Goal: Transaction & Acquisition: Download file/media

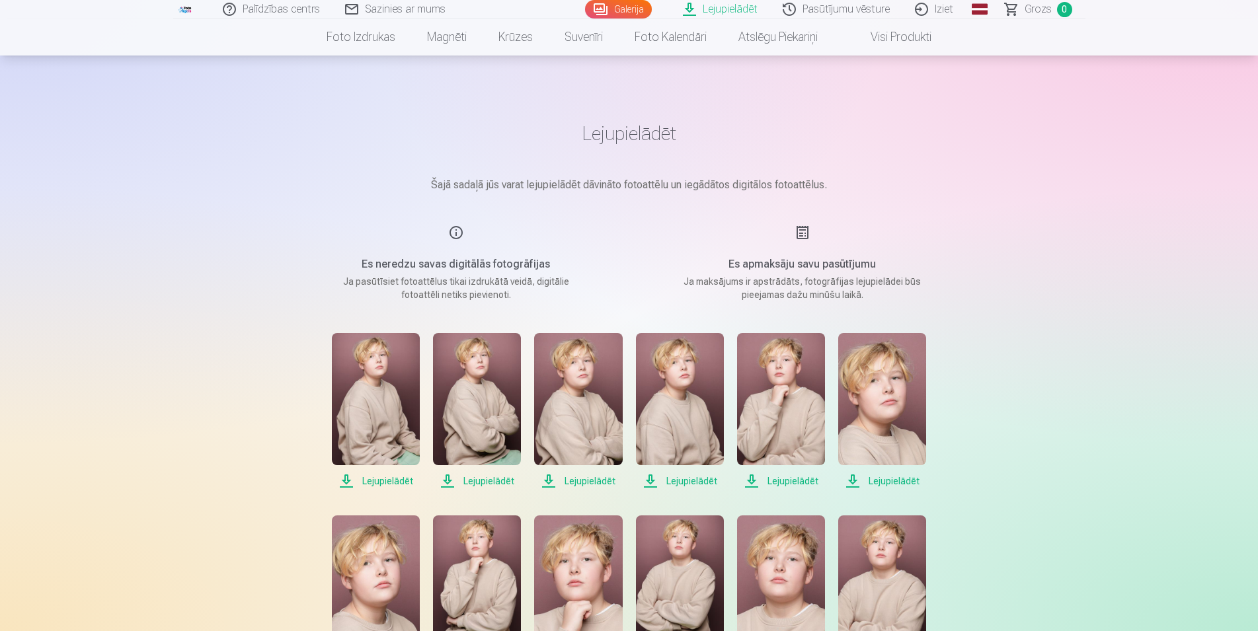
scroll to position [194, 0]
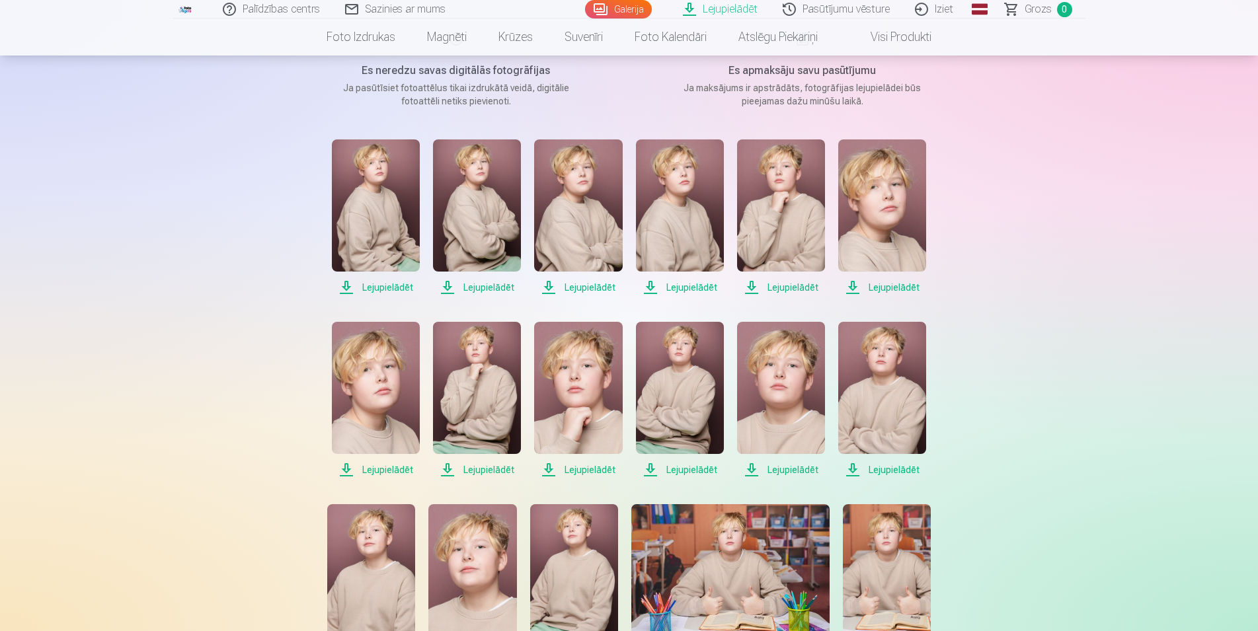
click at [383, 468] on span "Lejupielādēt" at bounding box center [376, 470] width 88 height 16
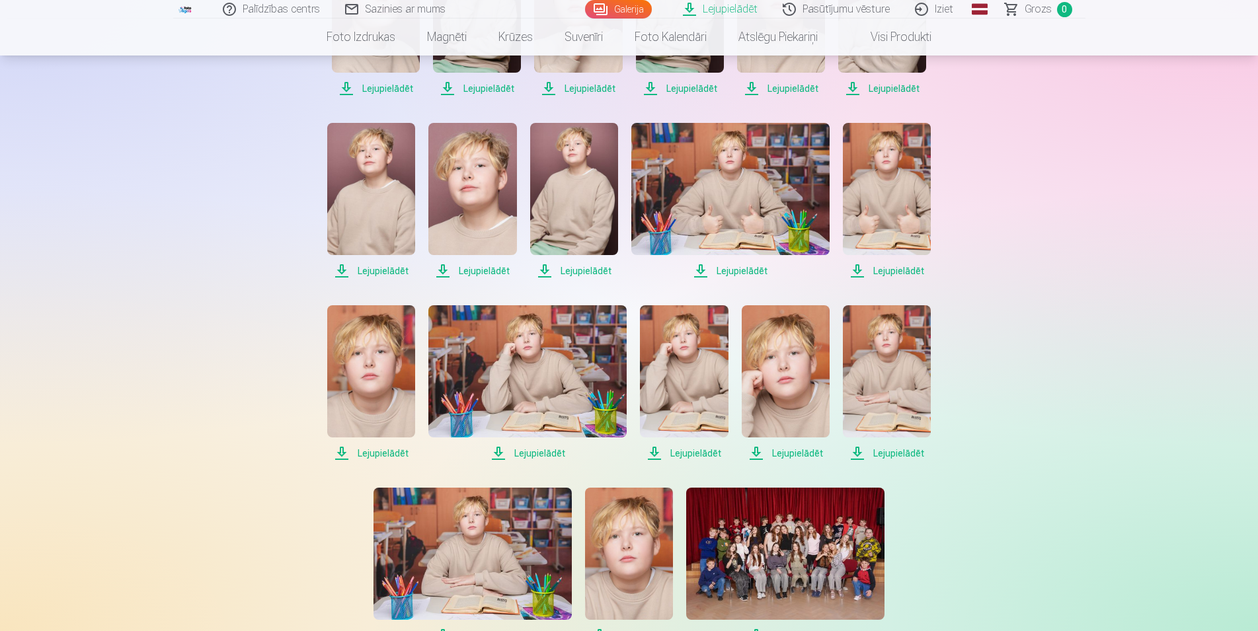
scroll to position [602, 0]
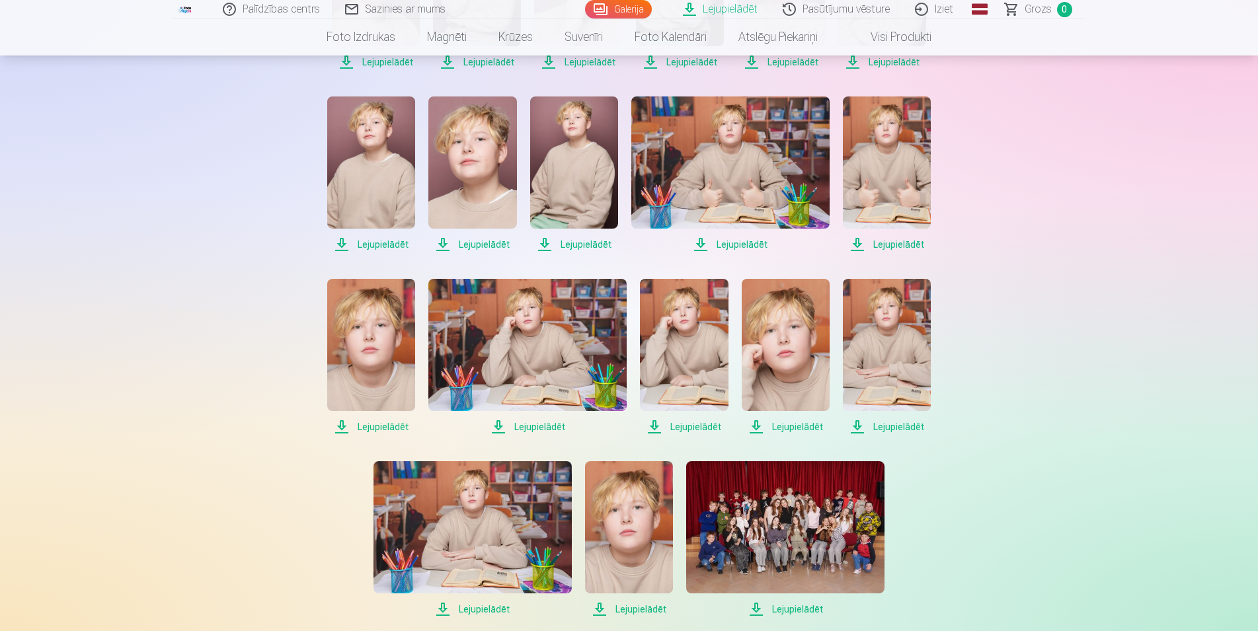
click at [471, 241] on span "Lejupielādēt" at bounding box center [472, 245] width 88 height 16
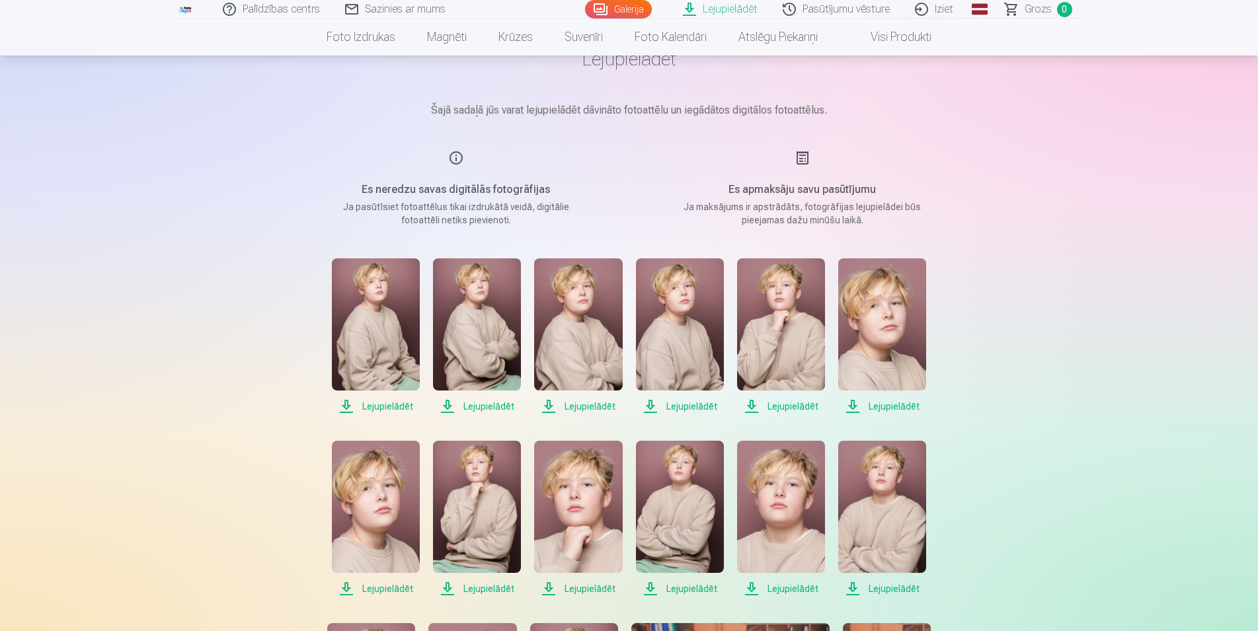
scroll to position [0, 0]
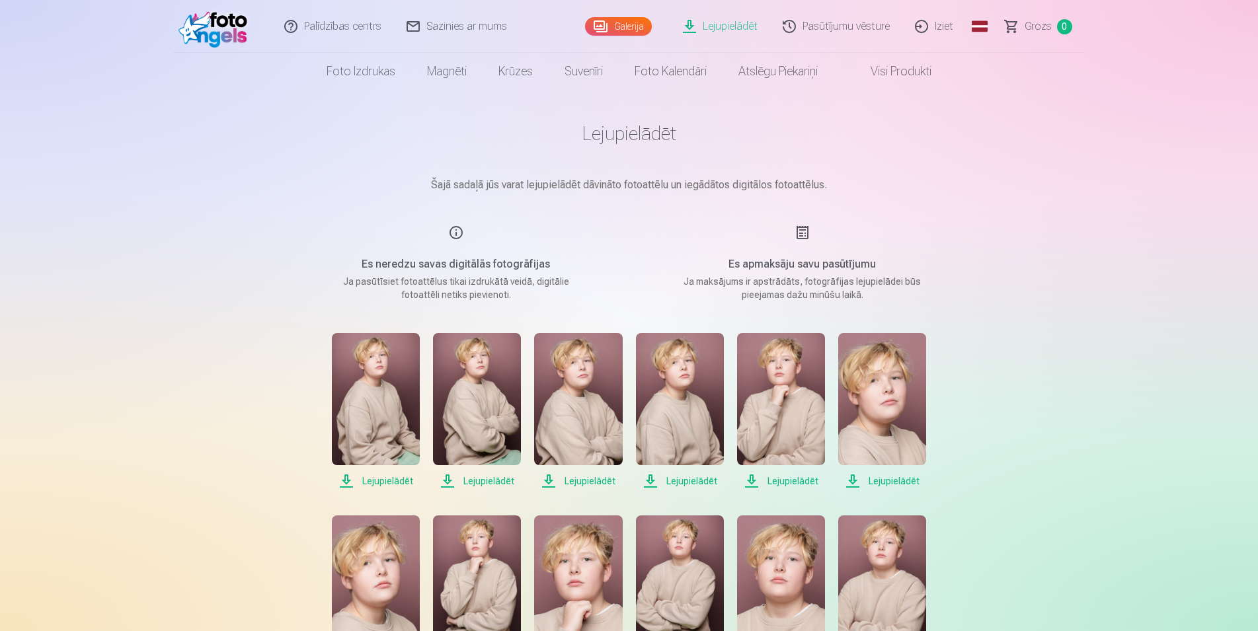
click at [802, 231] on div "Es apmaksāju savu pasūtījumu Ja maksājums ir apstrādāts, fotogrāfijas lejupielā…" at bounding box center [802, 263] width 315 height 77
click at [720, 24] on link "Lejupielādēt" at bounding box center [721, 26] width 100 height 53
click at [693, 23] on link "Lejupielādēt" at bounding box center [721, 26] width 100 height 53
click at [838, 22] on link "Pasūtījumu vēsture" at bounding box center [837, 26] width 132 height 53
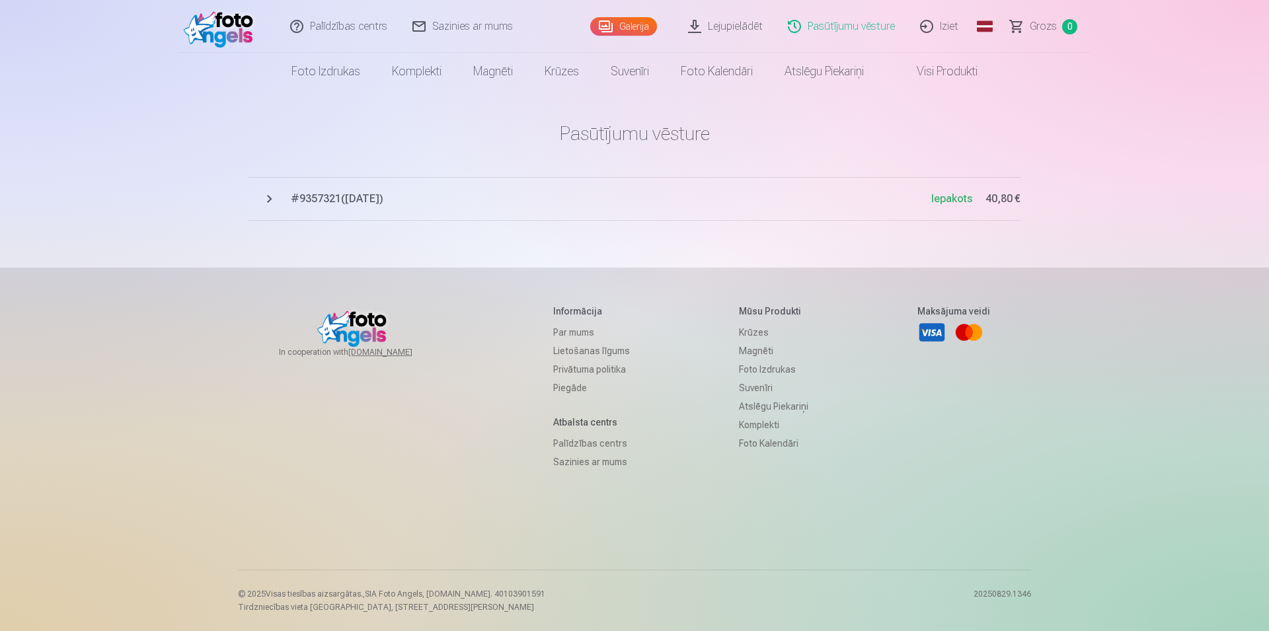
click at [964, 197] on span "Iepakots" at bounding box center [951, 198] width 41 height 13
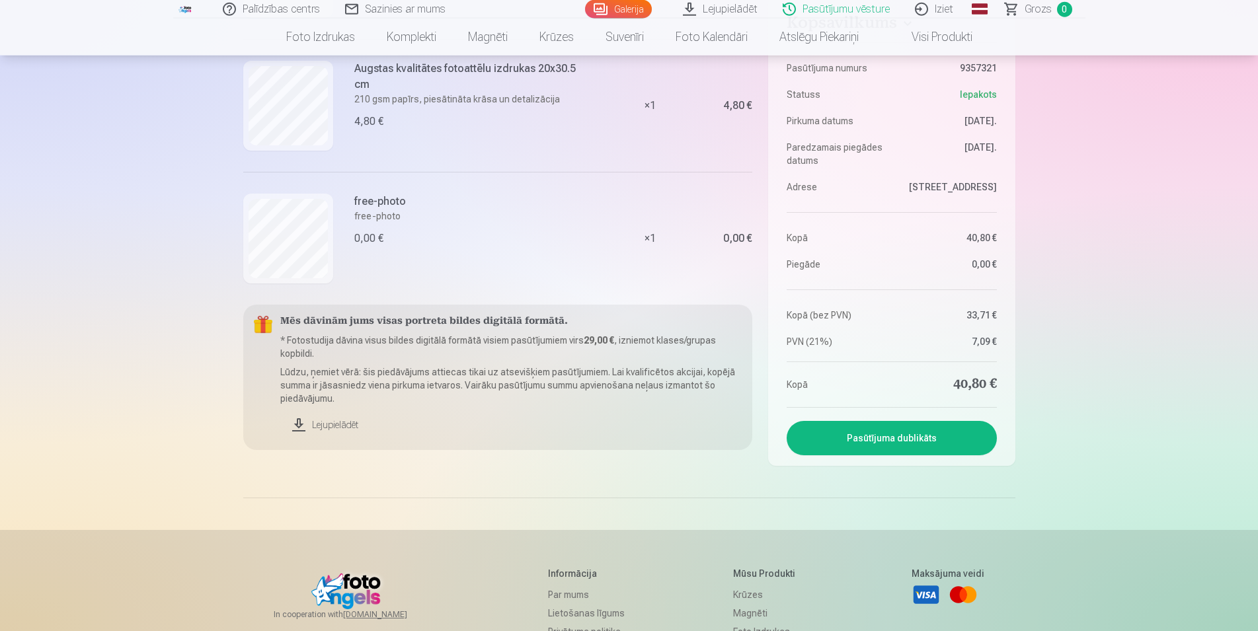
scroll to position [495, 0]
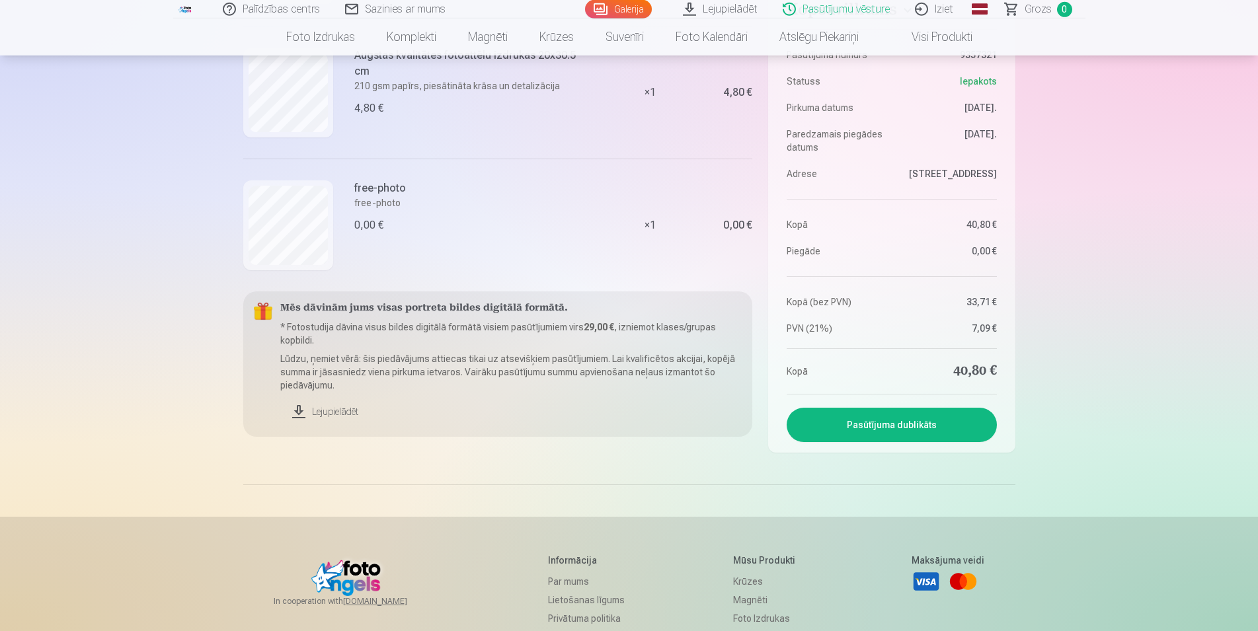
click at [327, 410] on link "Lejupielādēt" at bounding box center [511, 411] width 462 height 29
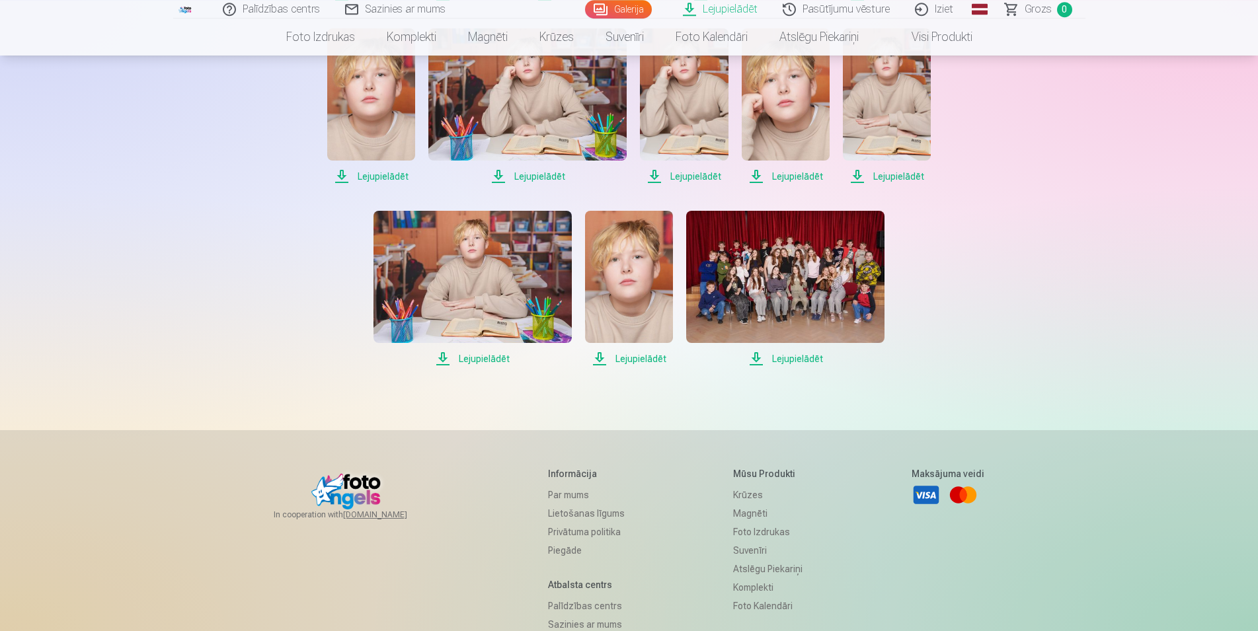
scroll to position [850, 0]
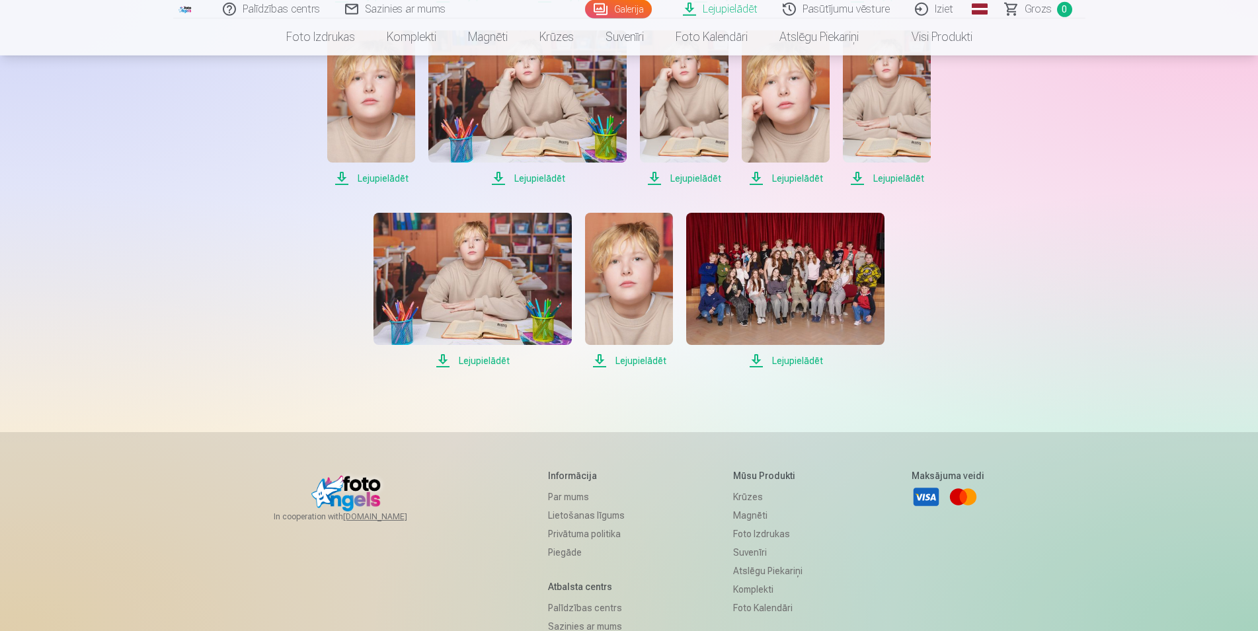
click at [786, 357] on span "Lejupielādēt" at bounding box center [785, 361] width 198 height 16
click at [755, 360] on span "Lejupielādēt" at bounding box center [785, 361] width 198 height 16
click at [972, 17] on link "Global" at bounding box center [979, 9] width 26 height 19
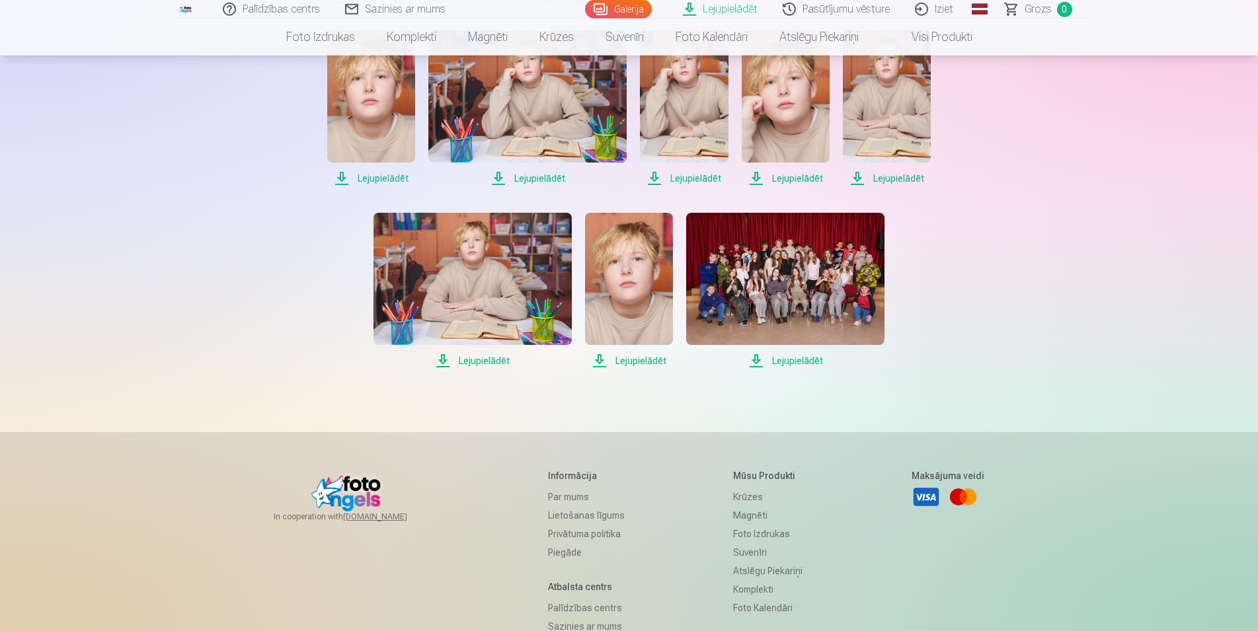
click at [754, 355] on span "Lejupielādēt" at bounding box center [785, 361] width 198 height 16
click at [845, 5] on link "Pasūtījumu vēsture" at bounding box center [837, 9] width 132 height 19
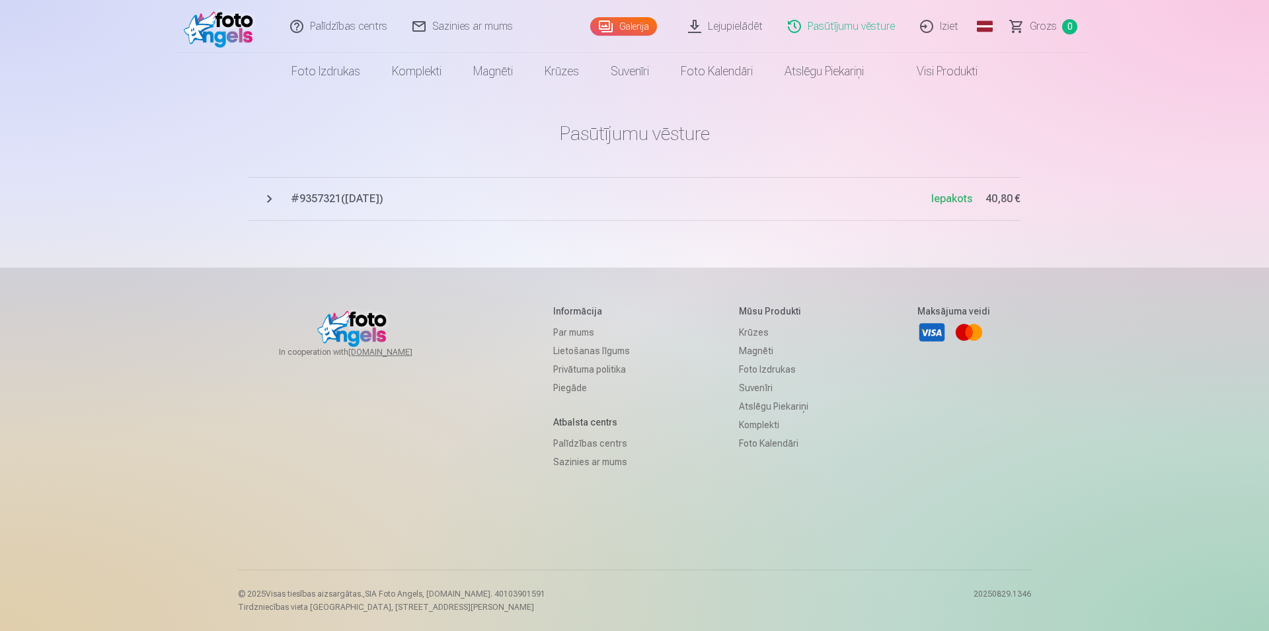
click at [680, 208] on button "# 9357321 ( 28.04.2025 ) Iepakots 40,80 €" at bounding box center [635, 199] width 772 height 44
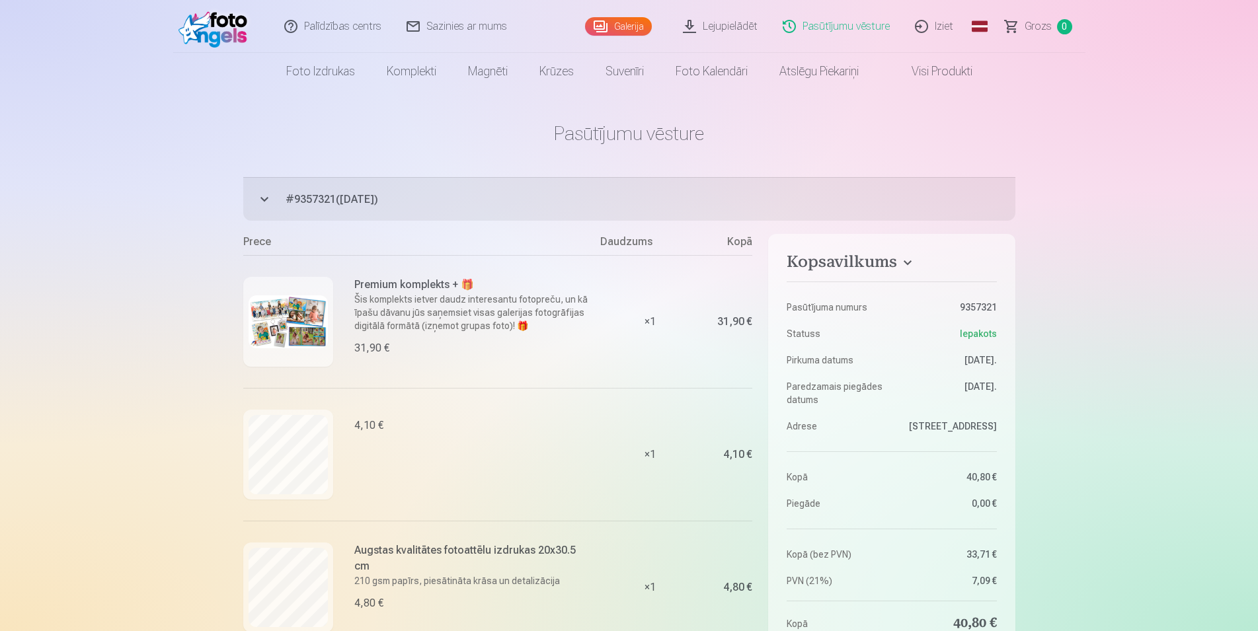
click at [510, 282] on h6 "Premium komplekts + 🎁" at bounding box center [473, 285] width 239 height 16
click at [462, 286] on h6 "Premium komplekts + 🎁" at bounding box center [473, 285] width 239 height 16
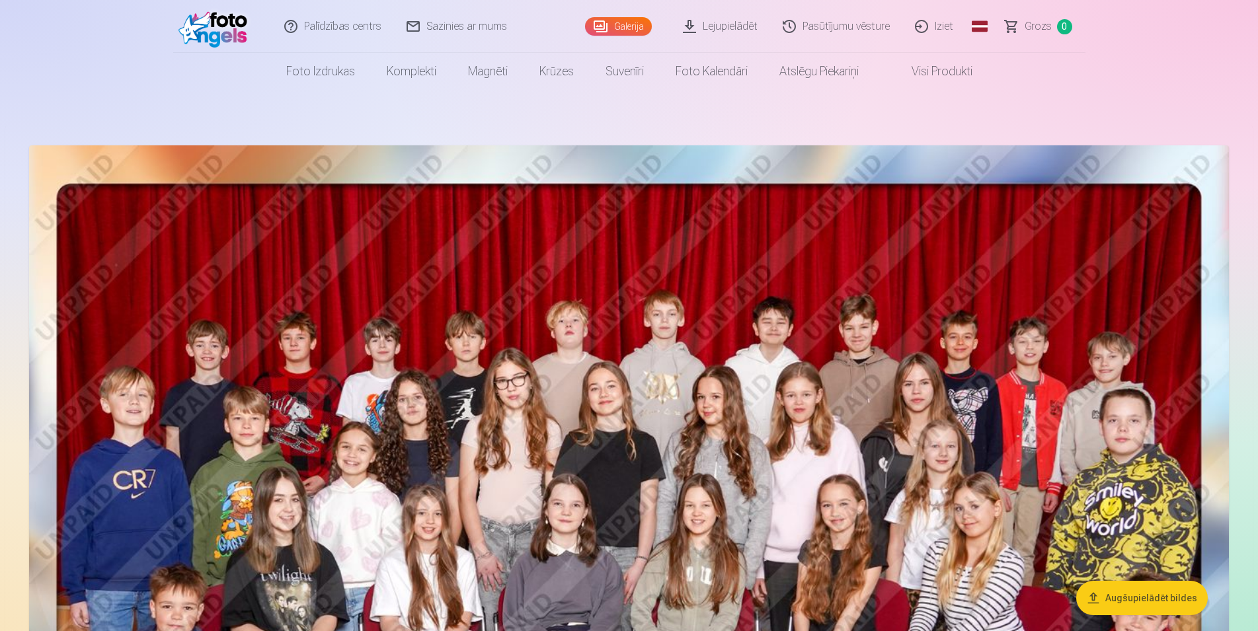
click at [945, 26] on link "Iziet" at bounding box center [934, 26] width 63 height 53
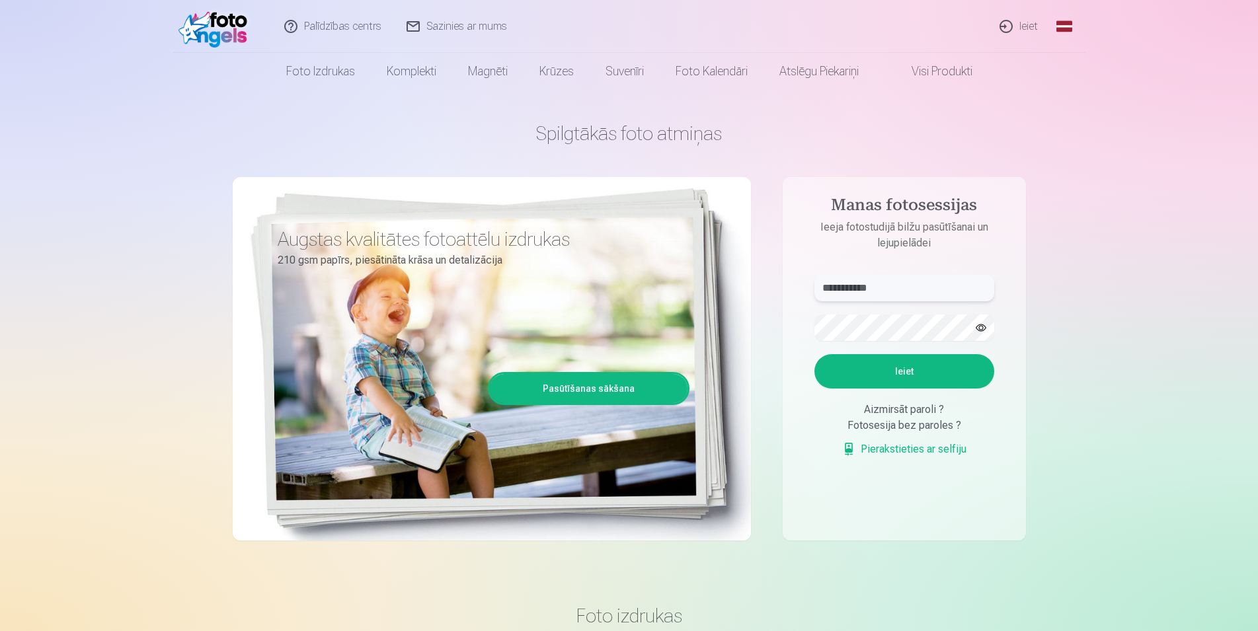
drag, startPoint x: 912, startPoint y: 276, endPoint x: 782, endPoint y: 312, distance: 135.0
click at [814, 301] on input "**********" at bounding box center [904, 288] width 180 height 26
type input "******"
click at [804, 360] on form "****** Ieiet Aizmirsāt paroli ? Fotosesija bez paroles ? Pierakstieties ar self…" at bounding box center [904, 373] width 206 height 196
click at [864, 370] on button "Ieiet" at bounding box center [904, 371] width 180 height 34
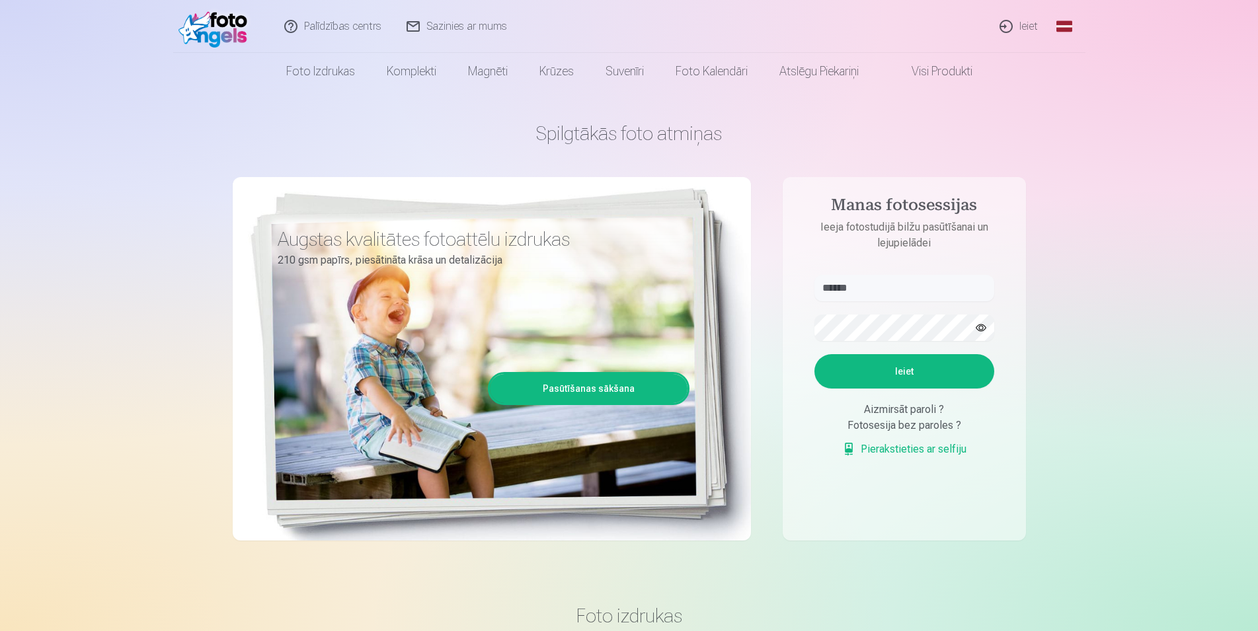
click at [982, 329] on button "button" at bounding box center [980, 327] width 25 height 25
